Goal: Task Accomplishment & Management: Manage account settings

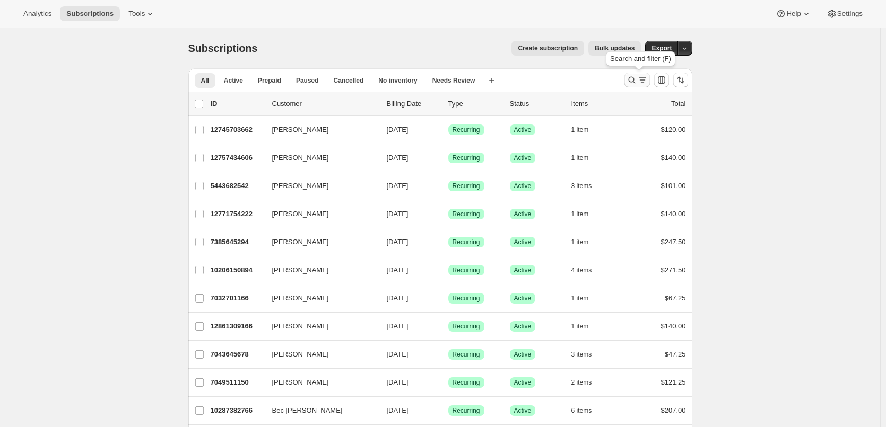
click at [644, 77] on icon "Search and filter results" at bounding box center [642, 80] width 11 height 11
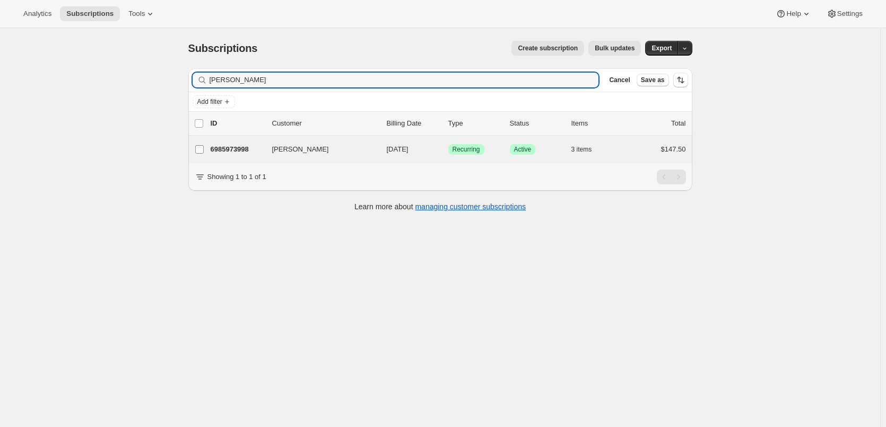
type input "[PERSON_NAME]"
click at [204, 151] on input "[PERSON_NAME]" at bounding box center [199, 149] width 8 height 8
checkbox input "true"
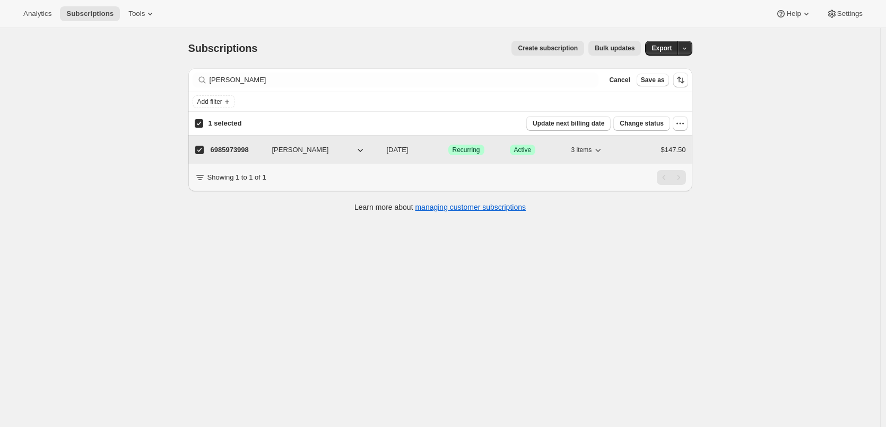
click at [227, 151] on p "6985973998" at bounding box center [237, 150] width 53 height 11
checkbox input "false"
click at [229, 151] on p "6985973998" at bounding box center [237, 149] width 53 height 11
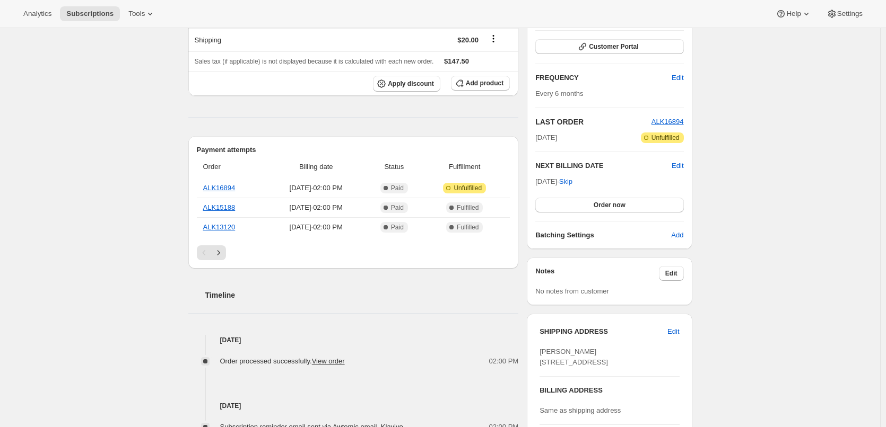
scroll to position [212, 0]
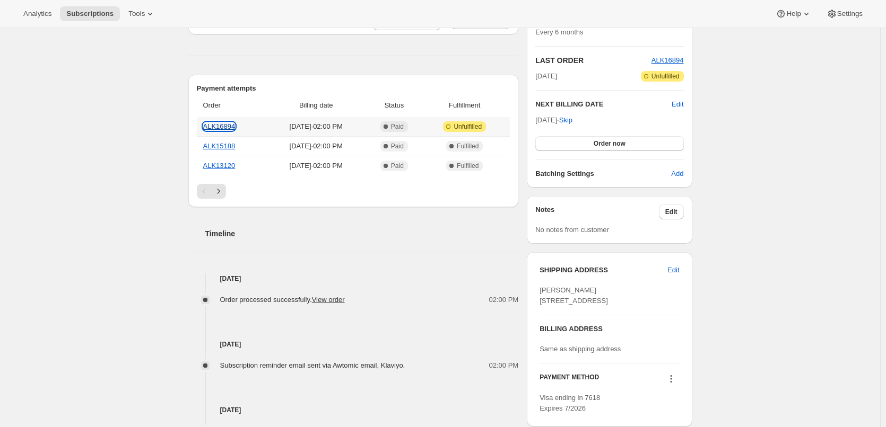
click at [229, 124] on link "ALK16894" at bounding box center [219, 126] width 32 height 8
